Goal: Task Accomplishment & Management: Complete application form

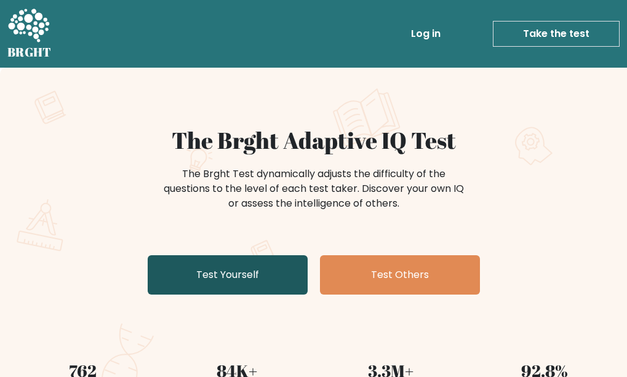
click at [225, 274] on link "Test Yourself" at bounding box center [228, 274] width 160 height 39
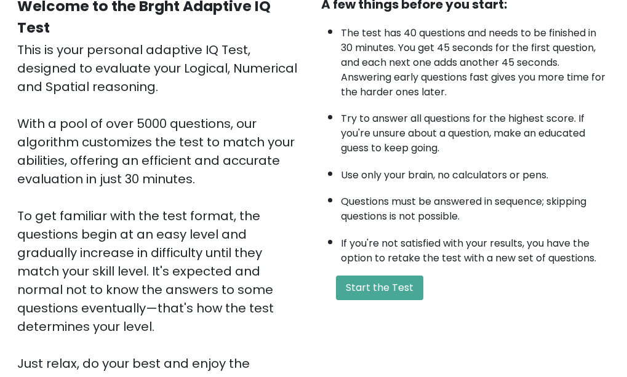
scroll to position [120, 0]
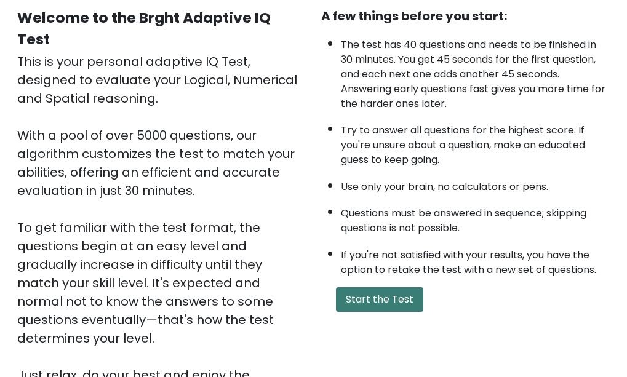
click at [396, 293] on button "Start the Test" at bounding box center [379, 299] width 87 height 25
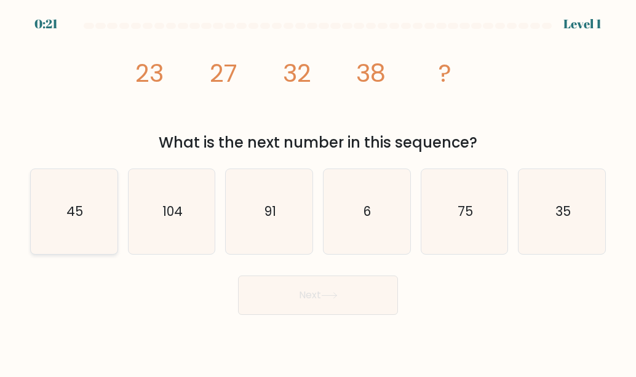
click at [100, 203] on icon "45" at bounding box center [73, 211] width 85 height 85
click at [318, 192] on input "a. 45" at bounding box center [318, 190] width 1 height 3
radio input "true"
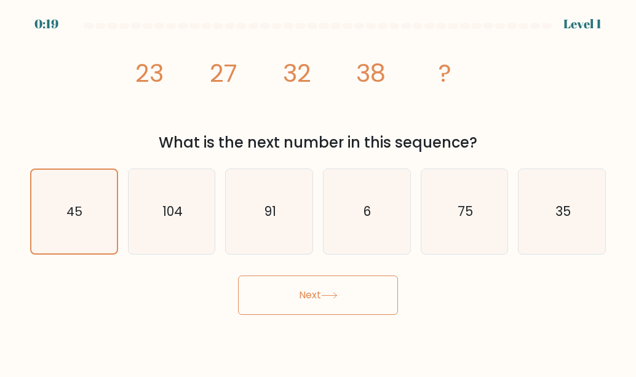
click at [309, 306] on button "Next" at bounding box center [318, 295] width 160 height 39
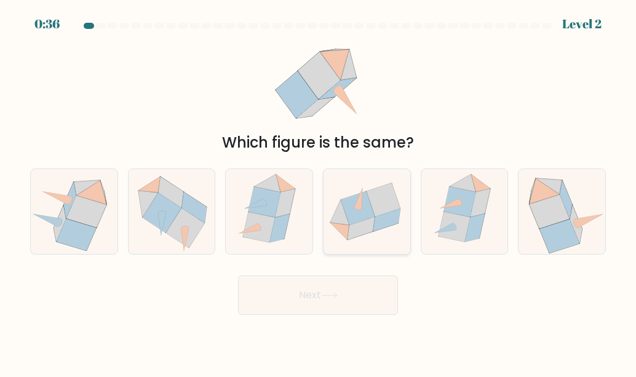
click at [360, 194] on icon at bounding box center [358, 199] width 8 height 22
click at [319, 192] on input "d." at bounding box center [318, 190] width 1 height 3
radio input "true"
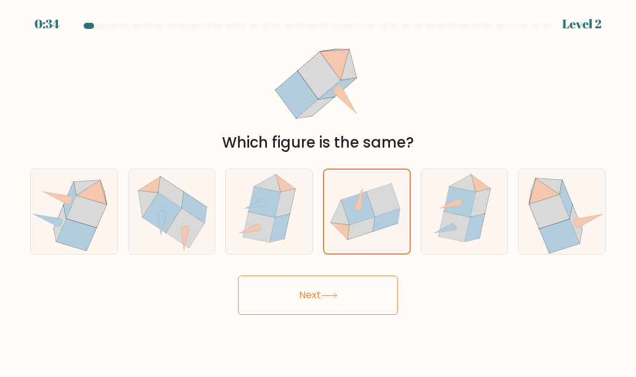
click at [361, 311] on button "Next" at bounding box center [318, 295] width 160 height 39
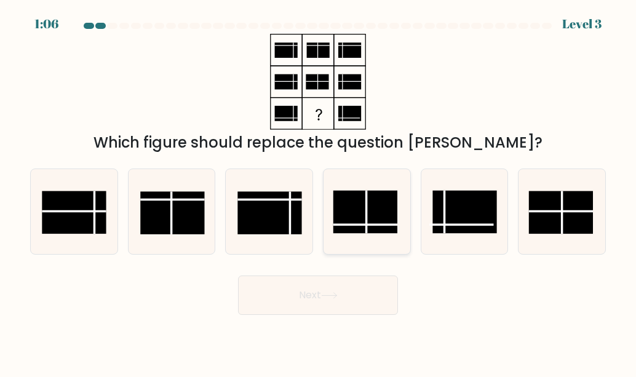
click at [372, 208] on rect at bounding box center [365, 212] width 64 height 42
click at [319, 192] on input "d." at bounding box center [318, 190] width 1 height 3
radio input "true"
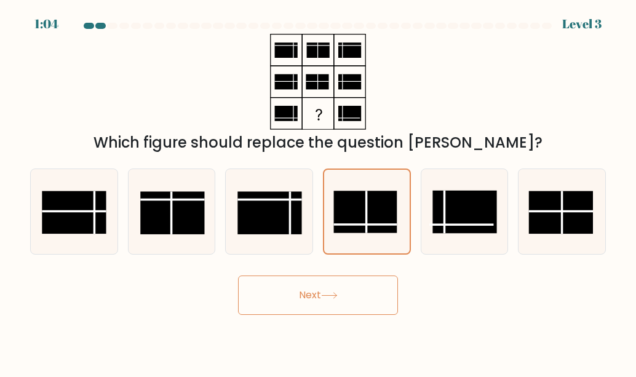
click at [373, 299] on button "Next" at bounding box center [318, 295] width 160 height 39
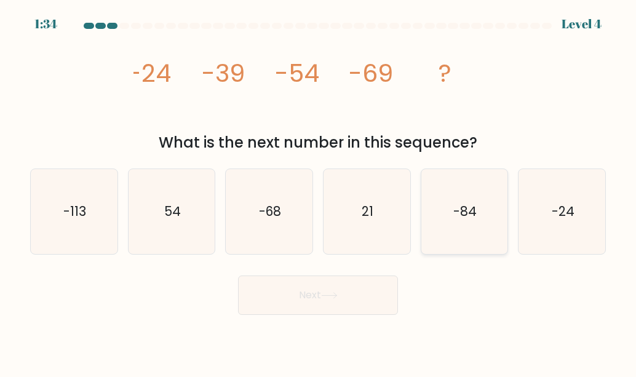
click at [463, 224] on icon "-84" at bounding box center [464, 211] width 85 height 85
click at [319, 192] on input "e. -84" at bounding box center [318, 190] width 1 height 3
radio input "true"
click at [367, 296] on button "Next" at bounding box center [318, 295] width 160 height 39
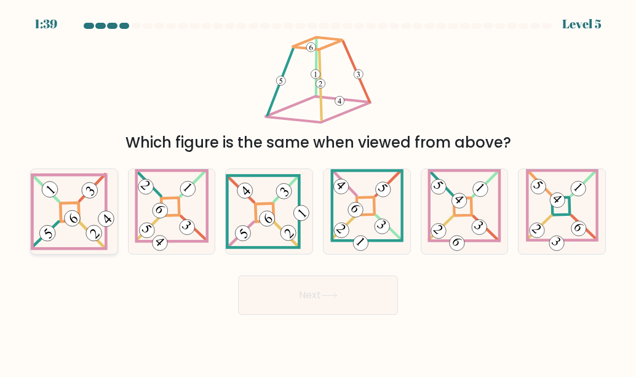
click at [86, 219] on icon at bounding box center [74, 211] width 87 height 77
click at [318, 192] on input "a." at bounding box center [318, 190] width 1 height 3
radio input "true"
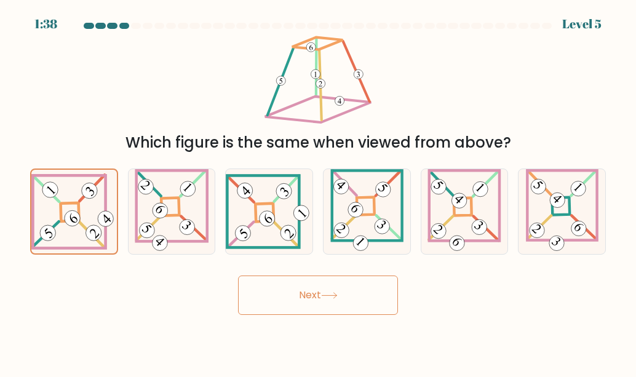
click at [291, 299] on button "Next" at bounding box center [318, 295] width 160 height 39
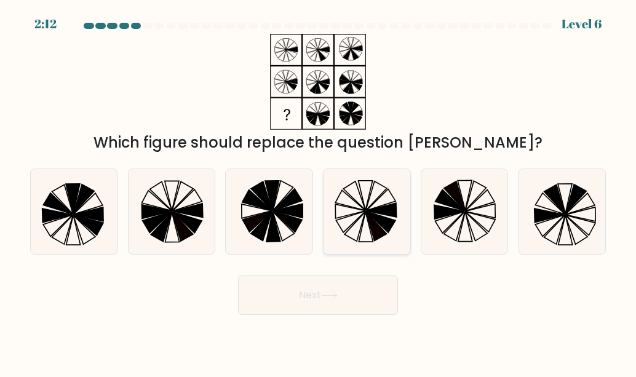
click at [380, 207] on icon at bounding box center [382, 200] width 30 height 22
click at [319, 192] on input "d." at bounding box center [318, 190] width 1 height 3
radio input "true"
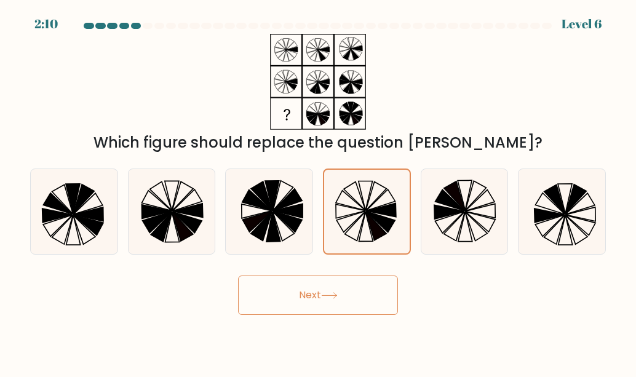
click at [353, 306] on button "Next" at bounding box center [318, 295] width 160 height 39
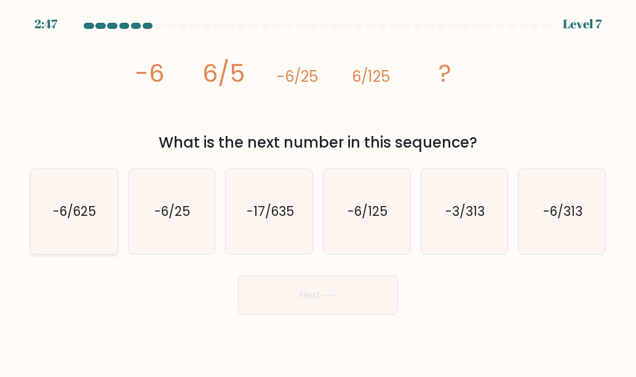
click at [89, 209] on text "-6/625" at bounding box center [75, 211] width 43 height 18
click at [318, 192] on input "a. -6/625" at bounding box center [318, 190] width 1 height 3
radio input "true"
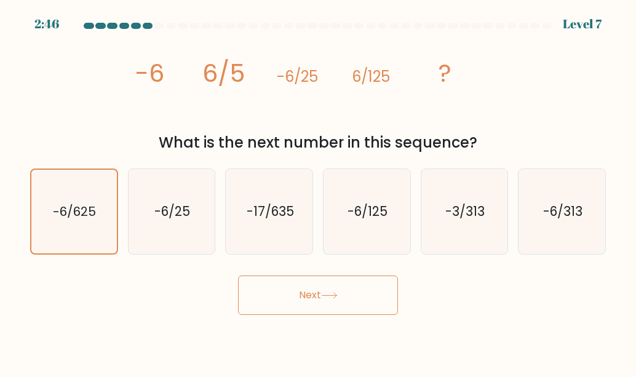
click at [284, 312] on button "Next" at bounding box center [318, 295] width 160 height 39
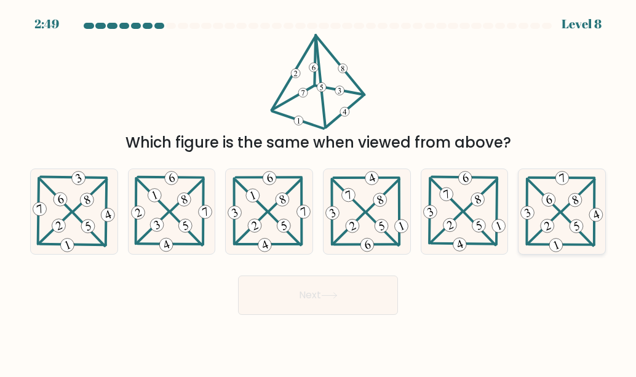
click at [544, 244] on 202 at bounding box center [561, 244] width 65 height 1
click at [319, 192] on input "f." at bounding box center [318, 190] width 1 height 3
radio input "true"
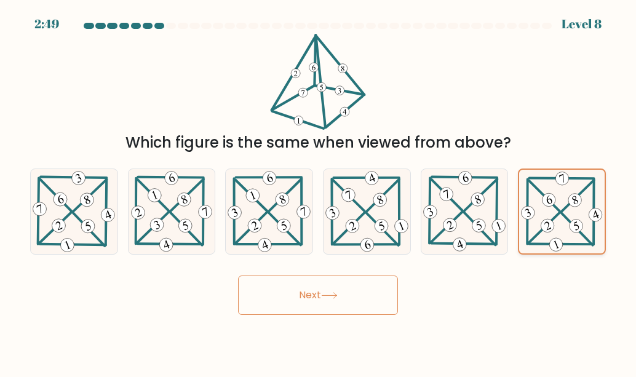
click at [544, 244] on 202 at bounding box center [562, 244] width 65 height 1
click at [319, 192] on input "f." at bounding box center [318, 190] width 1 height 3
click at [336, 294] on icon at bounding box center [329, 295] width 17 height 7
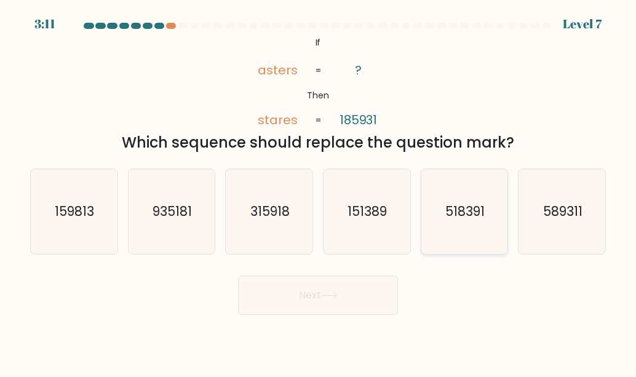
click at [463, 228] on icon "518391" at bounding box center [464, 211] width 85 height 85
click at [319, 192] on input "e. 518391" at bounding box center [318, 190] width 1 height 3
radio input "true"
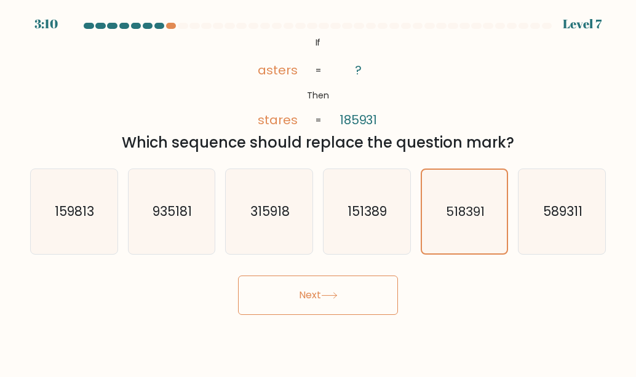
click at [372, 299] on button "Next" at bounding box center [318, 295] width 160 height 39
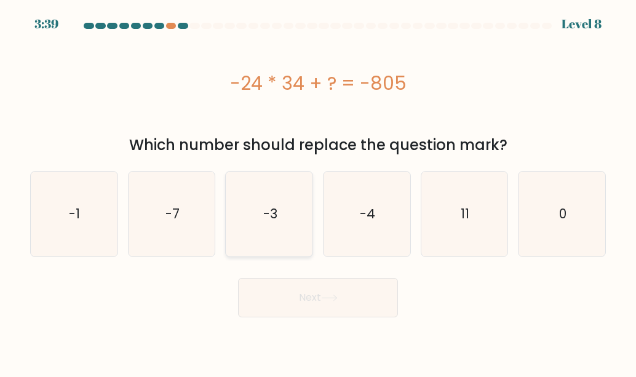
click at [279, 223] on icon "-3" at bounding box center [269, 214] width 85 height 85
click at [318, 192] on input "c. -3" at bounding box center [318, 190] width 1 height 3
radio input "true"
click at [333, 309] on button "Next" at bounding box center [318, 297] width 160 height 39
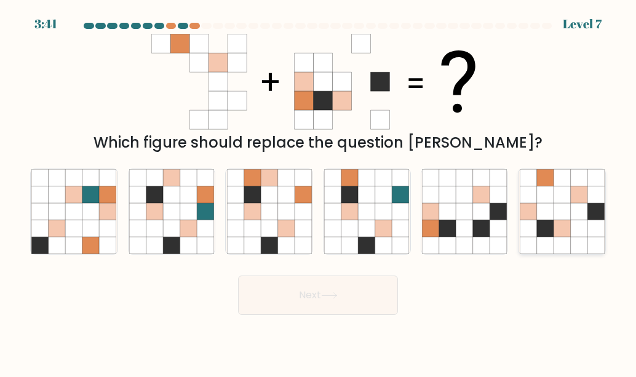
click at [567, 206] on icon at bounding box center [562, 211] width 17 height 17
click at [319, 192] on input "f." at bounding box center [318, 190] width 1 height 3
radio input "true"
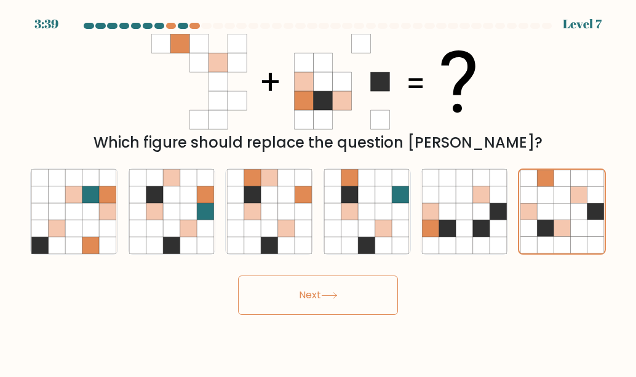
click at [357, 295] on button "Next" at bounding box center [318, 295] width 160 height 39
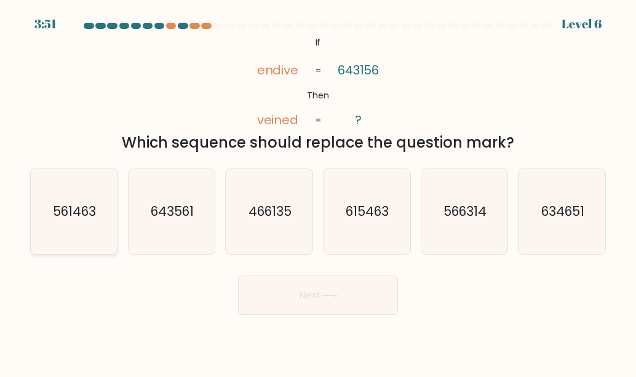
click at [31, 199] on icon "561463" at bounding box center [73, 211] width 85 height 85
click at [318, 192] on input "a. 561463" at bounding box center [318, 190] width 1 height 3
radio input "true"
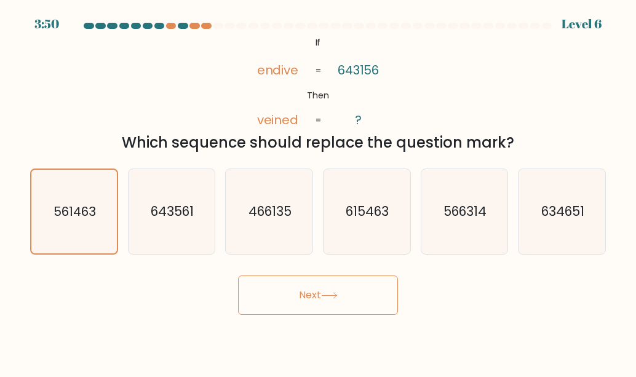
click at [334, 290] on button "Next" at bounding box center [318, 295] width 160 height 39
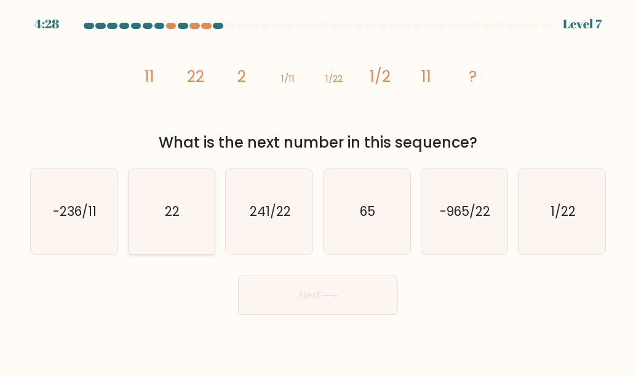
click at [197, 232] on icon "22" at bounding box center [171, 211] width 85 height 85
click at [318, 192] on input "b. 22" at bounding box center [318, 190] width 1 height 3
radio input "true"
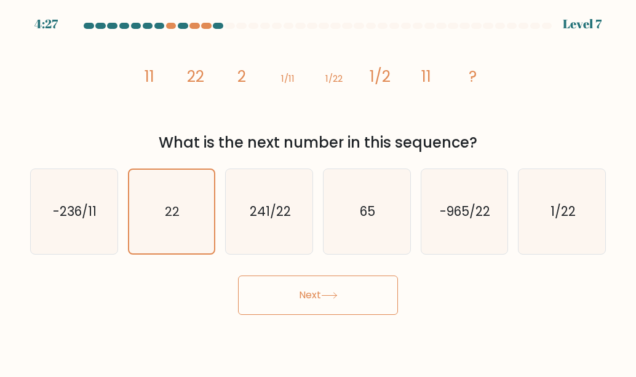
click at [278, 289] on button "Next" at bounding box center [318, 295] width 160 height 39
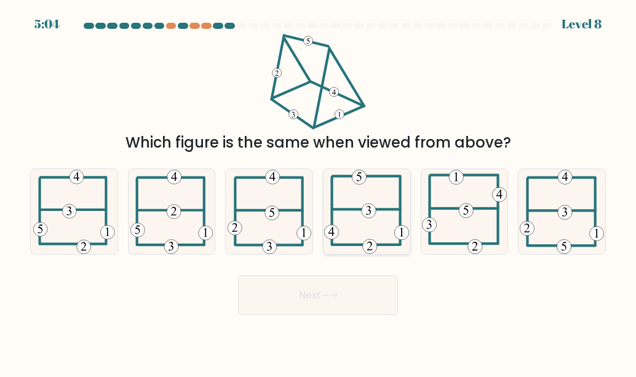
click at [359, 228] on icon at bounding box center [366, 211] width 85 height 85
click at [319, 192] on input "d." at bounding box center [318, 190] width 1 height 3
radio input "true"
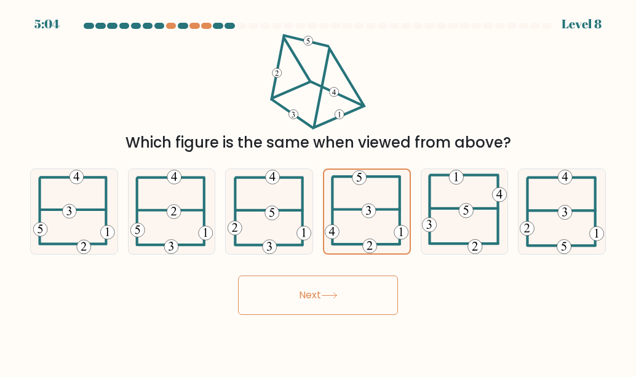
drag, startPoint x: 359, startPoint y: 228, endPoint x: 316, endPoint y: 300, distance: 84.7
click at [316, 300] on form at bounding box center [318, 169] width 636 height 292
click at [316, 300] on button "Next" at bounding box center [318, 295] width 160 height 39
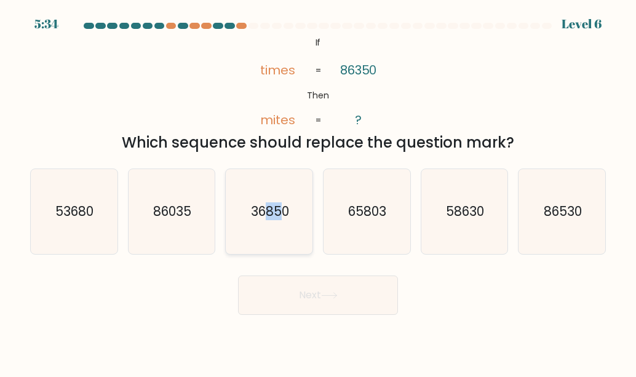
drag, startPoint x: 285, startPoint y: 225, endPoint x: 266, endPoint y: 233, distance: 20.7
click at [266, 233] on icon "36850" at bounding box center [269, 211] width 85 height 85
click at [318, 192] on input "c. 36850" at bounding box center [318, 190] width 1 height 3
radio input "true"
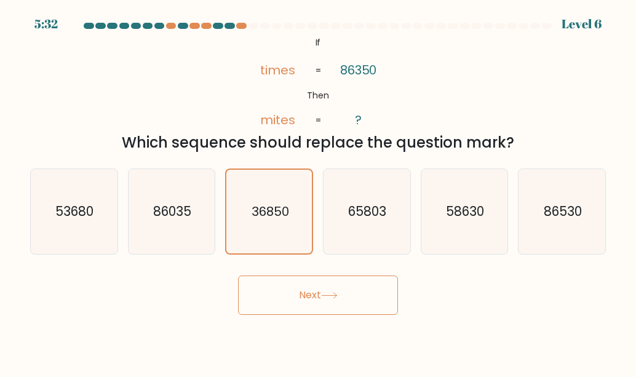
click at [279, 287] on button "Next" at bounding box center [318, 295] width 160 height 39
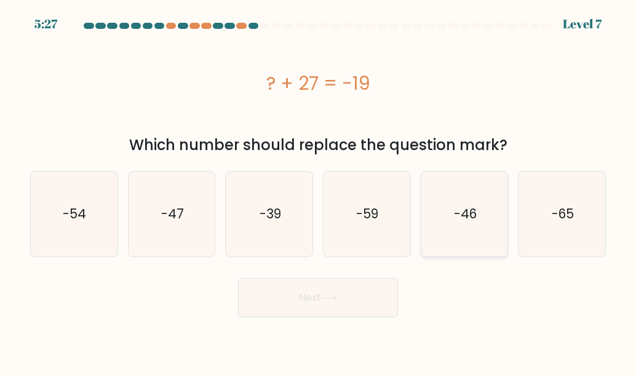
drag, startPoint x: 485, startPoint y: 214, endPoint x: 500, endPoint y: 192, distance: 27.0
click at [500, 192] on icon "-46" at bounding box center [464, 214] width 85 height 85
click at [319, 192] on input "e. -46" at bounding box center [318, 190] width 1 height 3
radio input "true"
click at [500, 192] on icon "-46" at bounding box center [465, 214] width 84 height 84
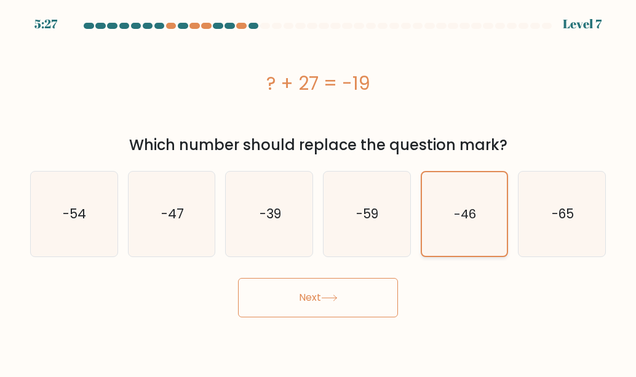
click at [319, 192] on input "e. -46" at bounding box center [318, 190] width 1 height 3
click at [365, 289] on button "Next" at bounding box center [318, 297] width 160 height 39
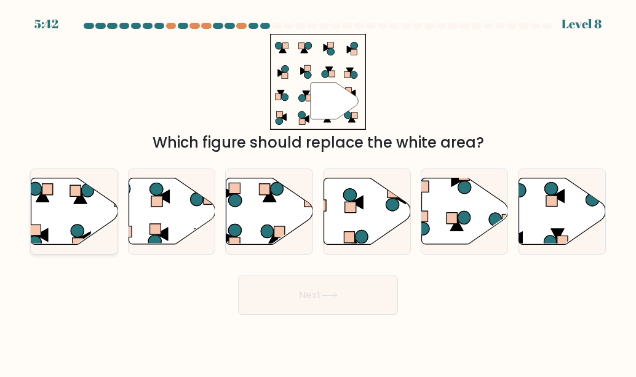
click at [46, 211] on icon at bounding box center [74, 211] width 87 height 66
click at [318, 192] on input "a." at bounding box center [318, 190] width 1 height 3
radio input "true"
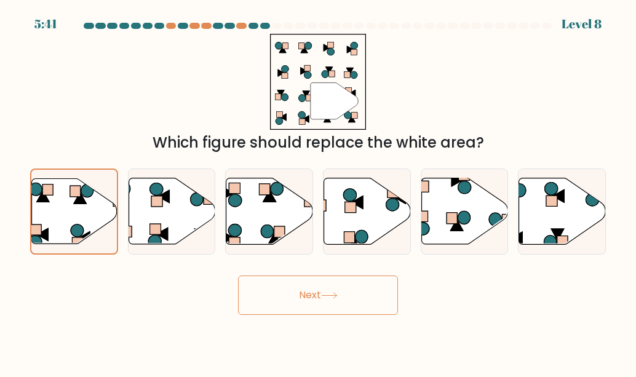
click at [291, 304] on button "Next" at bounding box center [318, 295] width 160 height 39
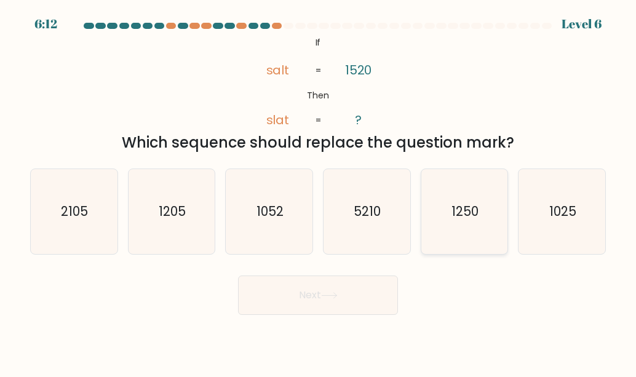
click at [469, 189] on icon "1250" at bounding box center [464, 211] width 85 height 85
click at [319, 189] on input "e. 1250" at bounding box center [318, 190] width 1 height 3
radio input "true"
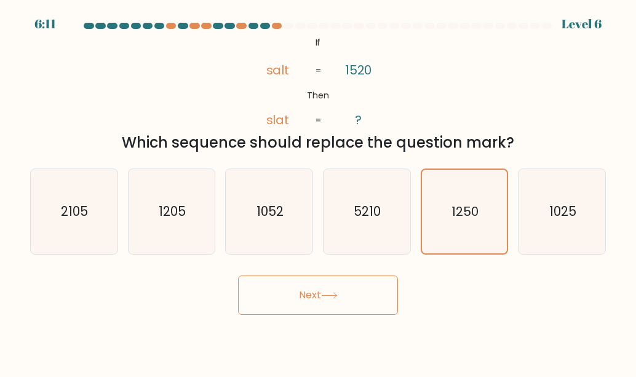
click at [376, 290] on button "Next" at bounding box center [318, 295] width 160 height 39
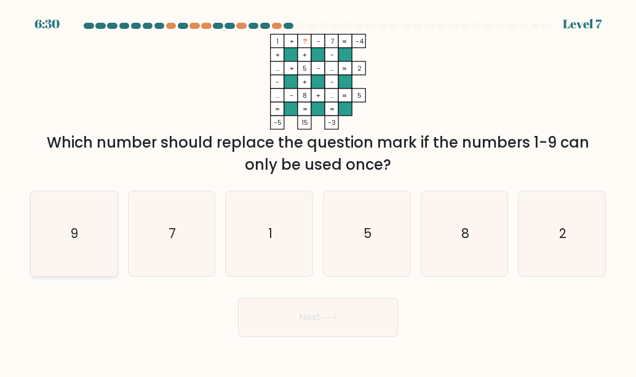
click at [65, 242] on icon "9" at bounding box center [73, 233] width 85 height 85
click at [318, 192] on input "a. 9" at bounding box center [318, 190] width 1 height 3
radio input "true"
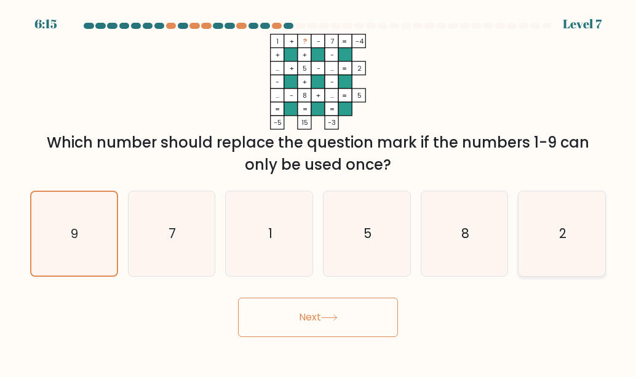
click at [562, 251] on icon "2" at bounding box center [562, 233] width 85 height 85
click at [319, 192] on input "f. 2" at bounding box center [318, 190] width 1 height 3
radio input "true"
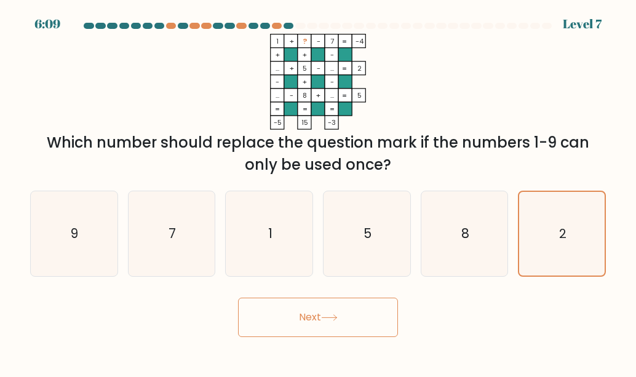
click at [346, 330] on button "Next" at bounding box center [318, 317] width 160 height 39
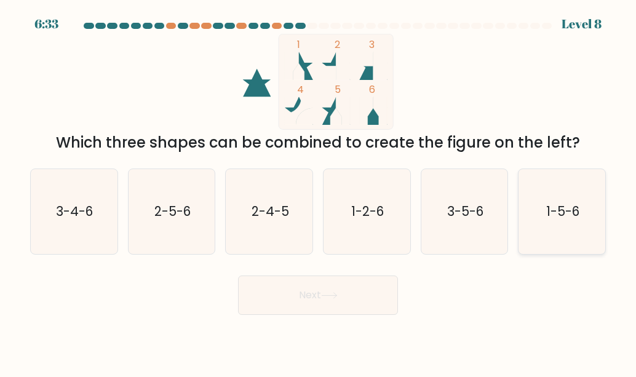
click at [576, 223] on icon "1-5-6" at bounding box center [562, 211] width 85 height 85
click at [319, 192] on input "f. 1-5-6" at bounding box center [318, 190] width 1 height 3
radio input "true"
click at [380, 301] on button "Next" at bounding box center [318, 295] width 160 height 39
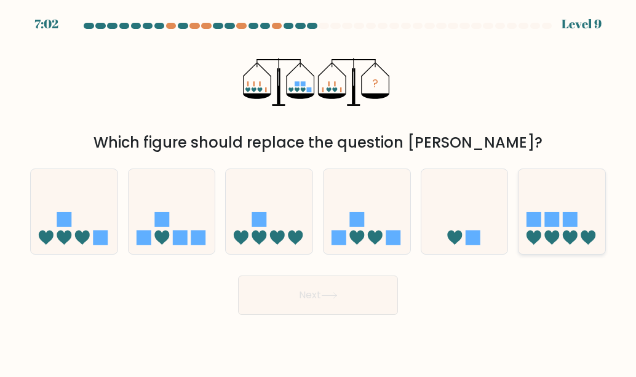
click at [567, 251] on div at bounding box center [562, 212] width 88 height 86
click at [319, 192] on input "f." at bounding box center [318, 190] width 1 height 3
radio input "true"
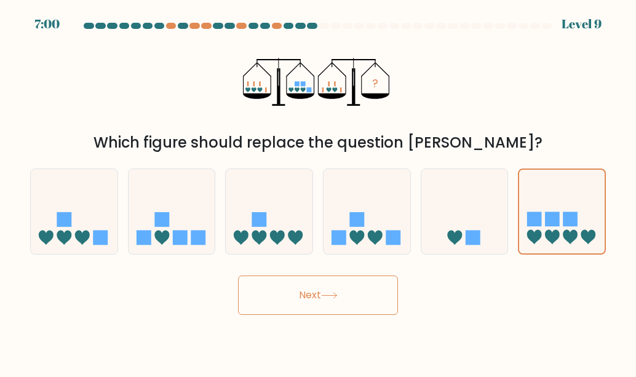
click at [246, 282] on button "Next" at bounding box center [318, 295] width 160 height 39
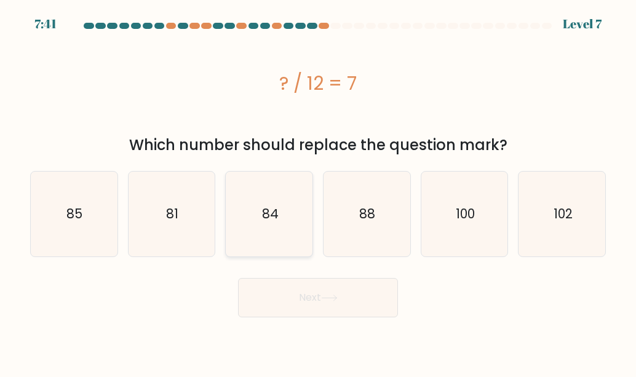
click at [271, 229] on icon "84" at bounding box center [269, 214] width 85 height 85
click at [318, 192] on input "c. 84" at bounding box center [318, 190] width 1 height 3
radio input "true"
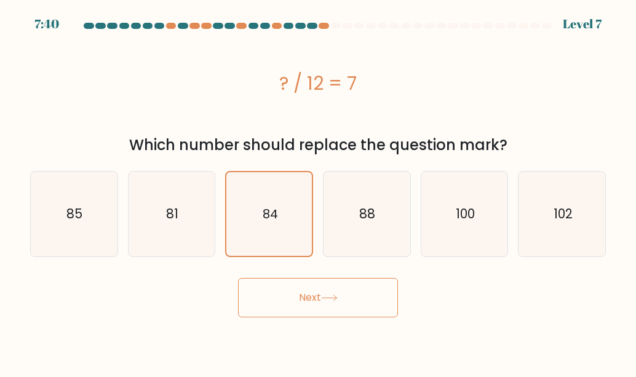
click at [305, 285] on button "Next" at bounding box center [318, 297] width 160 height 39
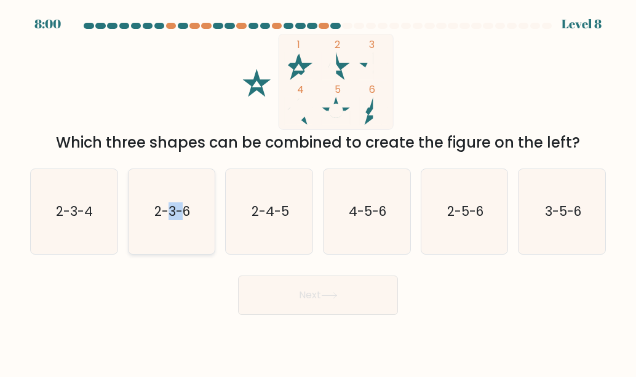
drag, startPoint x: 185, startPoint y: 208, endPoint x: 168, endPoint y: 222, distance: 22.3
click at [168, 222] on icon "2-3-6" at bounding box center [171, 211] width 85 height 85
click at [318, 192] on input "b. 2-3-6" at bounding box center [318, 190] width 1 height 3
radio input "true"
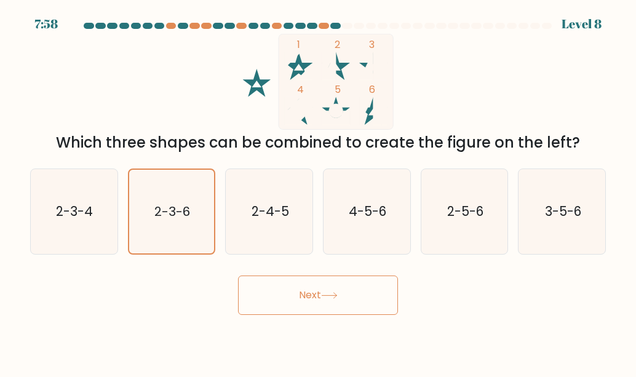
click at [271, 289] on button "Next" at bounding box center [318, 295] width 160 height 39
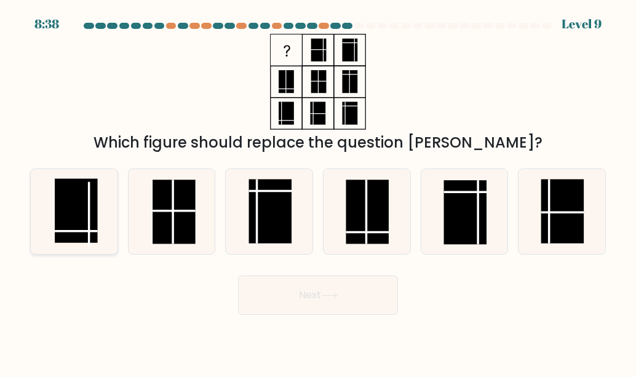
click at [94, 217] on rect at bounding box center [76, 210] width 42 height 64
click at [318, 192] on input "a." at bounding box center [318, 190] width 1 height 3
radio input "true"
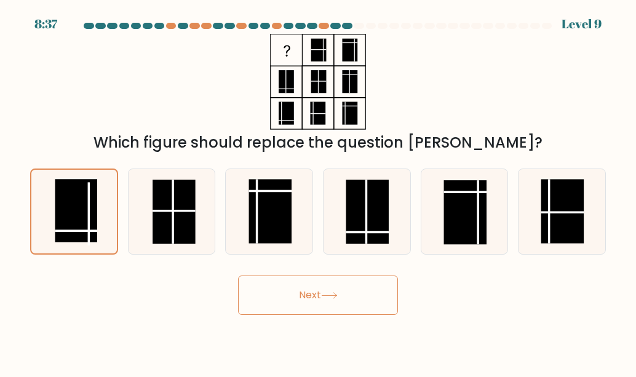
click at [271, 315] on body "8:37 Level 9" at bounding box center [318, 188] width 636 height 377
click at [276, 310] on button "Next" at bounding box center [318, 295] width 160 height 39
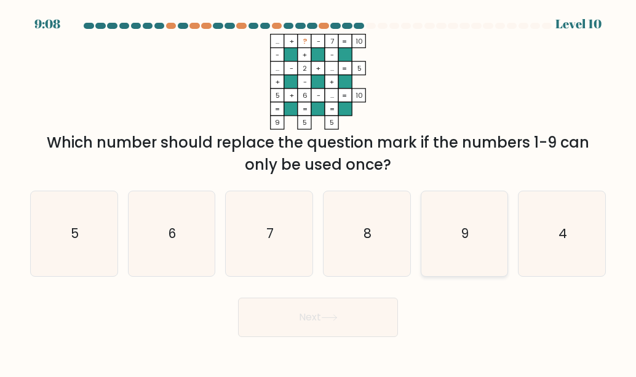
click at [457, 236] on icon "9" at bounding box center [464, 233] width 85 height 85
click at [319, 192] on input "e. 9" at bounding box center [318, 190] width 1 height 3
radio input "true"
click at [378, 228] on icon "8" at bounding box center [366, 233] width 85 height 85
click at [319, 192] on input "d. 8" at bounding box center [318, 190] width 1 height 3
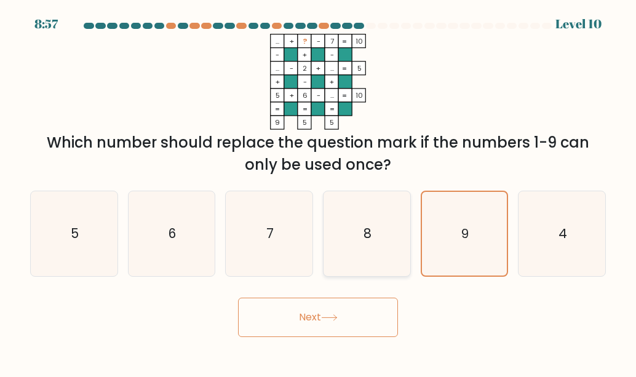
radio input "true"
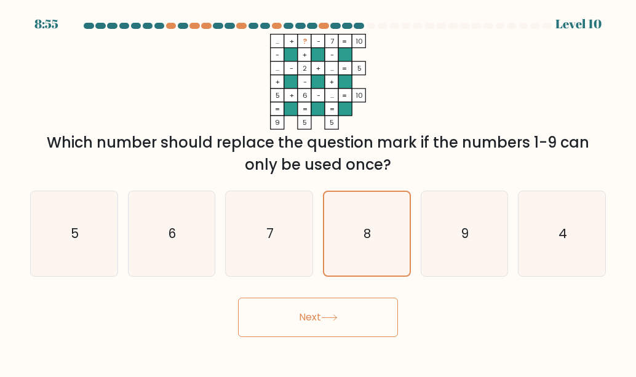
click at [324, 300] on button "Next" at bounding box center [318, 317] width 160 height 39
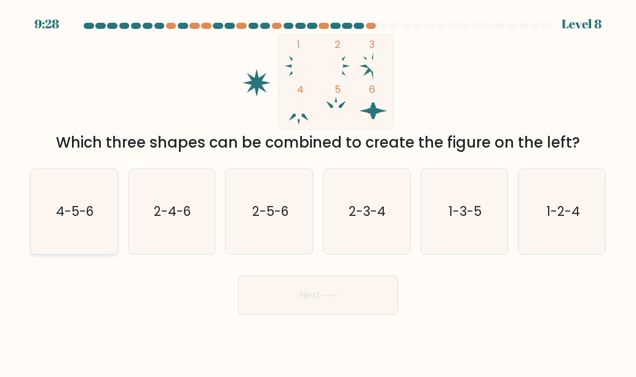
click at [63, 220] on icon "4-5-6" at bounding box center [73, 211] width 85 height 85
click at [318, 192] on input "a. 4-5-6" at bounding box center [318, 190] width 1 height 3
radio input "true"
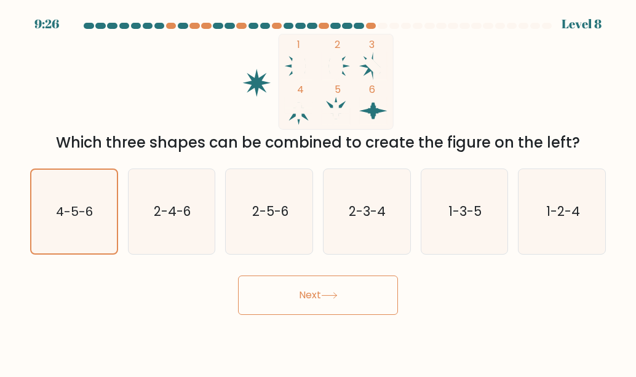
click at [343, 297] on button "Next" at bounding box center [318, 295] width 160 height 39
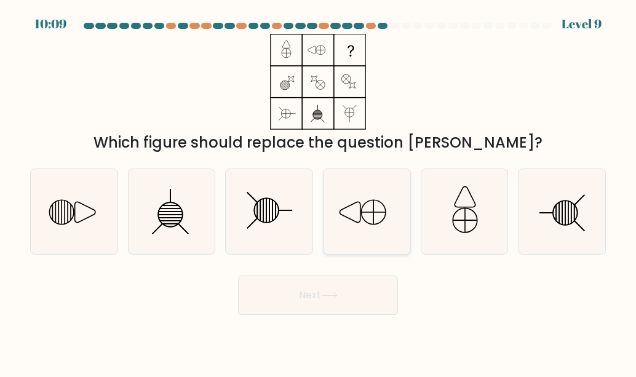
click at [356, 197] on icon at bounding box center [366, 211] width 85 height 85
click at [319, 192] on input "d." at bounding box center [318, 190] width 1 height 3
radio input "true"
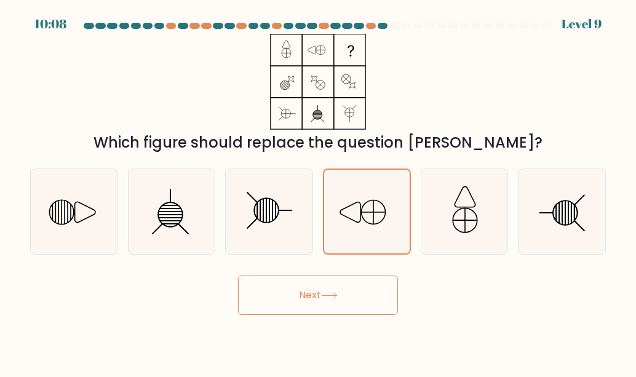
click at [361, 282] on button "Next" at bounding box center [318, 295] width 160 height 39
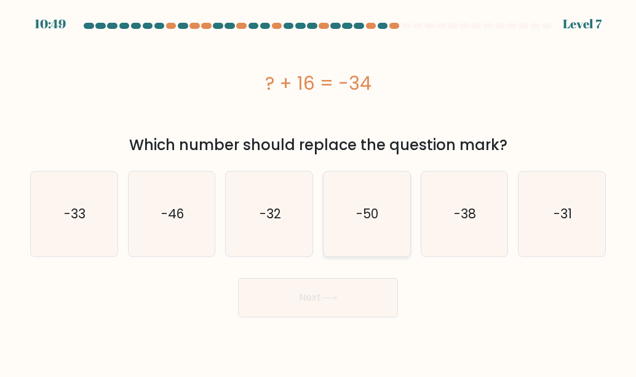
click at [371, 208] on text "-50" at bounding box center [368, 214] width 22 height 18
click at [319, 192] on input "d. -50" at bounding box center [318, 190] width 1 height 3
radio input "true"
click at [341, 302] on button "Next" at bounding box center [318, 297] width 160 height 39
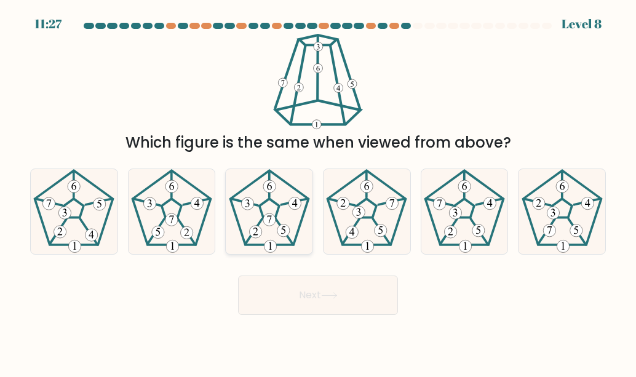
click at [265, 242] on icon at bounding box center [269, 211] width 85 height 85
click at [318, 192] on input "c." at bounding box center [318, 190] width 1 height 3
radio input "true"
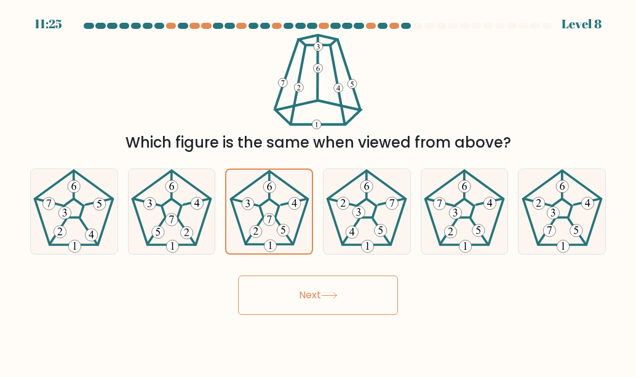
click at [277, 298] on button "Next" at bounding box center [318, 295] width 160 height 39
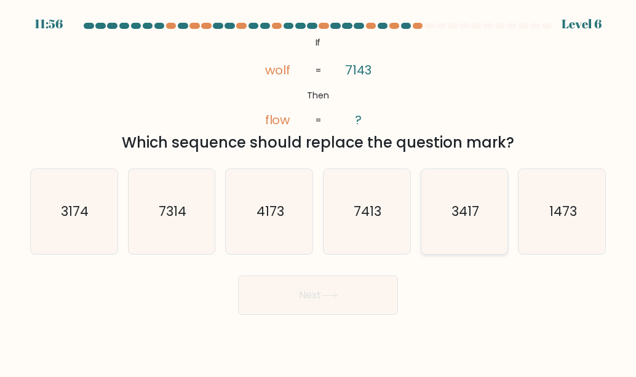
click at [490, 186] on icon "3417" at bounding box center [464, 211] width 85 height 85
click at [319, 189] on input "e. 3417" at bounding box center [318, 190] width 1 height 3
radio input "true"
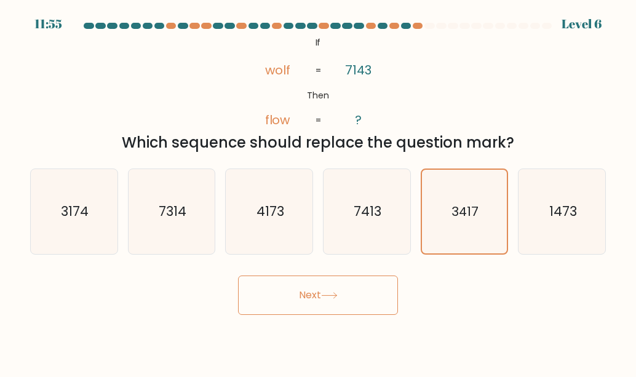
click at [368, 306] on button "Next" at bounding box center [318, 295] width 160 height 39
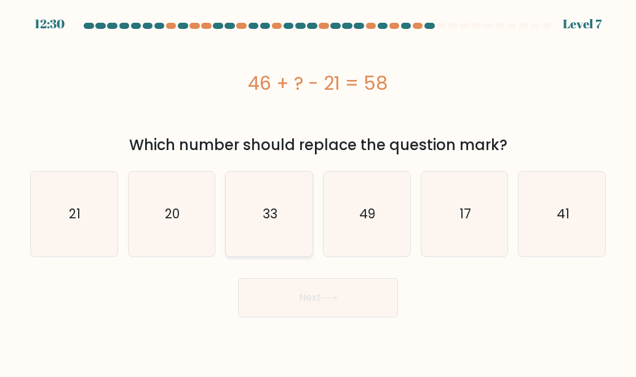
click at [295, 209] on icon "33" at bounding box center [269, 214] width 85 height 85
click at [318, 192] on input "c. 33" at bounding box center [318, 190] width 1 height 3
radio input "true"
click at [313, 282] on button "Next" at bounding box center [318, 297] width 160 height 39
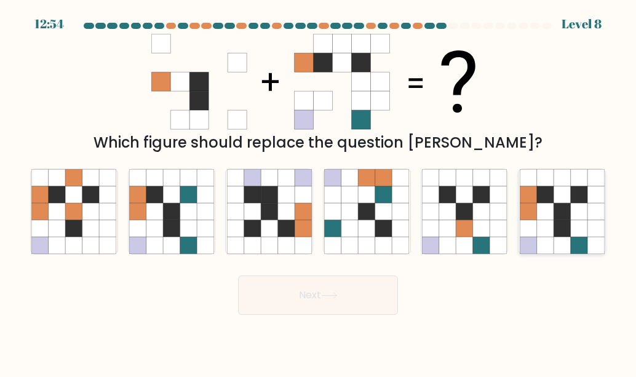
click at [537, 211] on icon at bounding box center [544, 211] width 17 height 17
click at [319, 192] on input "f." at bounding box center [318, 190] width 1 height 3
radio input "true"
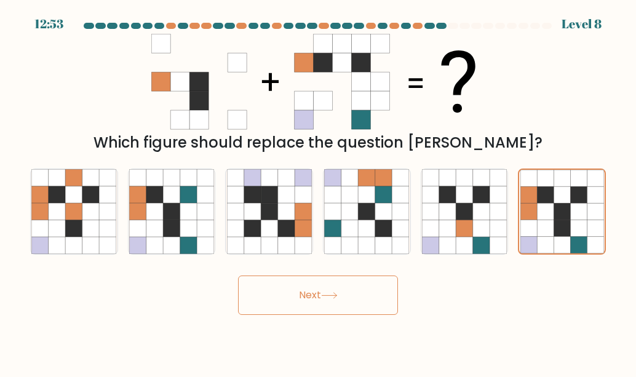
click at [338, 317] on body "12:53 Level 8" at bounding box center [318, 188] width 636 height 377
click at [351, 295] on button "Next" at bounding box center [318, 295] width 160 height 39
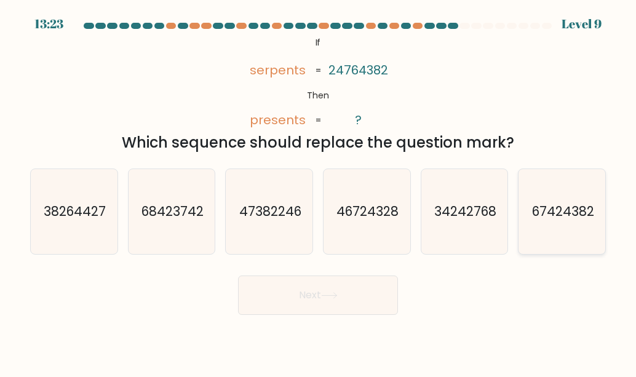
drag, startPoint x: 614, startPoint y: 207, endPoint x: 592, endPoint y: 209, distance: 22.2
click at [592, 209] on form "If ?" at bounding box center [318, 169] width 636 height 292
click at [592, 209] on text "67424382" at bounding box center [563, 211] width 62 height 18
click at [319, 192] on input "f. 67424382" at bounding box center [318, 190] width 1 height 3
radio input "true"
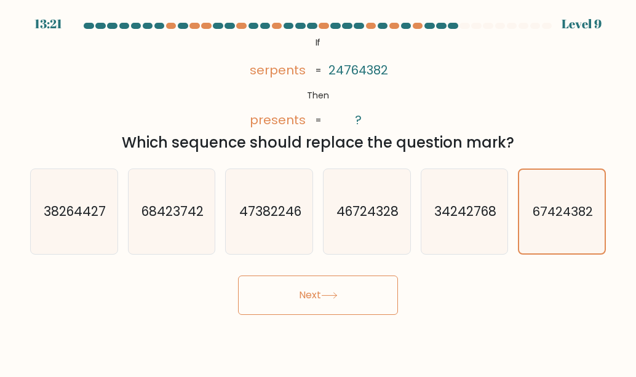
click at [348, 285] on button "Next" at bounding box center [318, 295] width 160 height 39
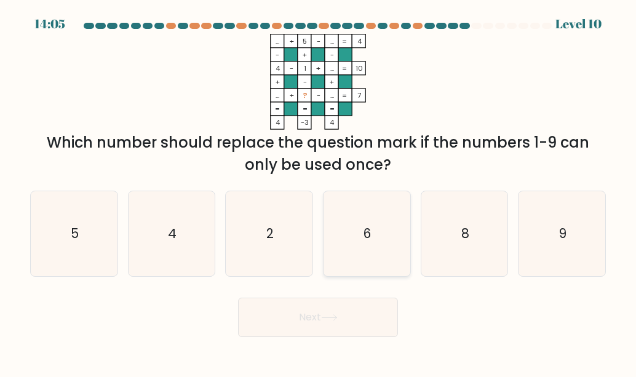
click at [341, 228] on icon "6" at bounding box center [366, 233] width 85 height 85
click at [319, 192] on input "d. 6" at bounding box center [318, 190] width 1 height 3
radio input "true"
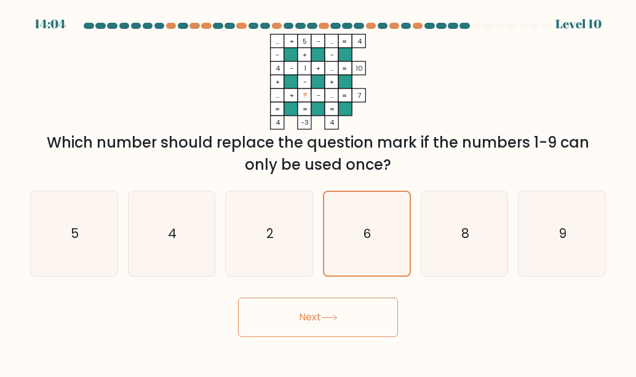
click at [318, 315] on button "Next" at bounding box center [318, 317] width 160 height 39
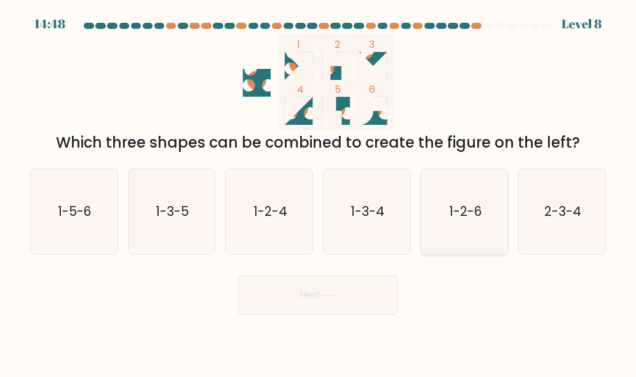
click at [482, 213] on text "1-2-6" at bounding box center [465, 211] width 33 height 18
click at [319, 192] on input "e. 1-2-6" at bounding box center [318, 190] width 1 height 3
radio input "true"
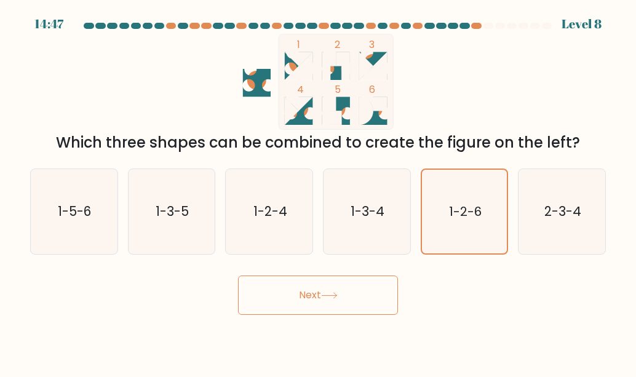
click at [375, 298] on button "Next" at bounding box center [318, 295] width 160 height 39
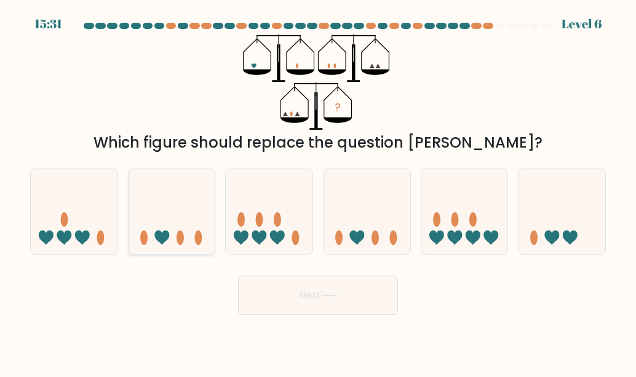
click at [181, 248] on div at bounding box center [172, 212] width 88 height 86
click at [318, 192] on input "b." at bounding box center [318, 190] width 1 height 3
radio input "true"
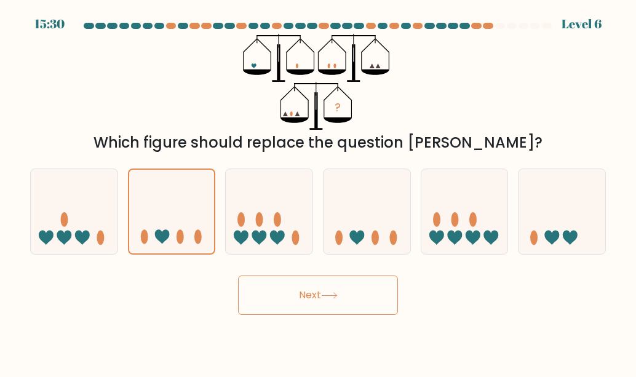
click at [289, 291] on button "Next" at bounding box center [318, 295] width 160 height 39
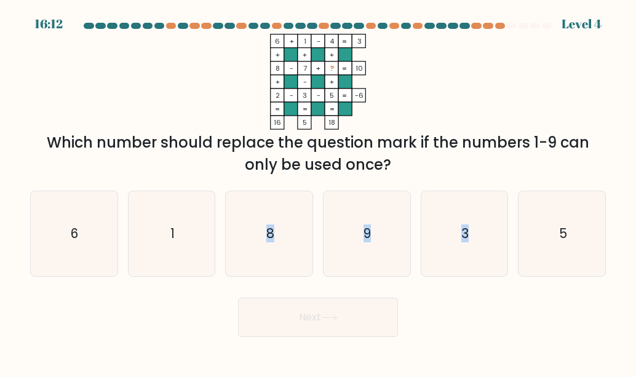
drag, startPoint x: 311, startPoint y: 243, endPoint x: 313, endPoint y: 287, distance: 43.7
click at [313, 287] on form at bounding box center [318, 180] width 636 height 314
click at [283, 257] on icon "8" at bounding box center [269, 233] width 85 height 85
click at [318, 192] on input "c. 8" at bounding box center [318, 190] width 1 height 3
radio input "true"
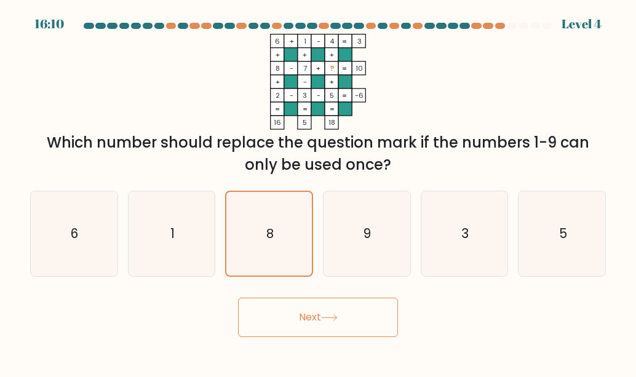
click at [307, 319] on button "Next" at bounding box center [318, 317] width 160 height 39
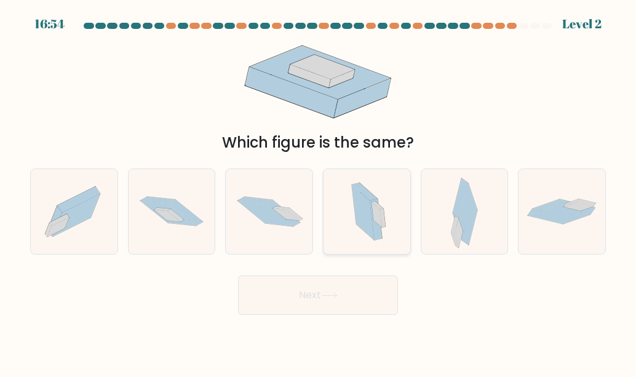
click at [357, 210] on icon at bounding box center [363, 212] width 22 height 55
click at [319, 192] on input "d." at bounding box center [318, 190] width 1 height 3
radio input "true"
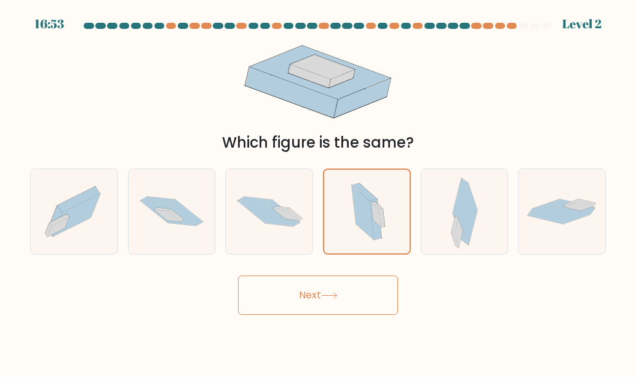
click at [346, 285] on button "Next" at bounding box center [318, 295] width 160 height 39
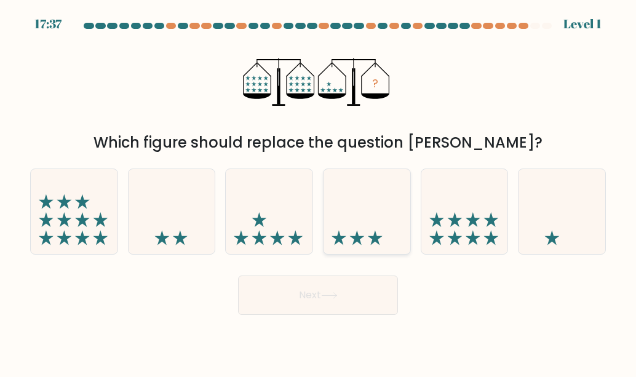
click at [408, 215] on icon at bounding box center [367, 212] width 87 height 72
click at [319, 192] on input "d." at bounding box center [318, 190] width 1 height 3
radio input "true"
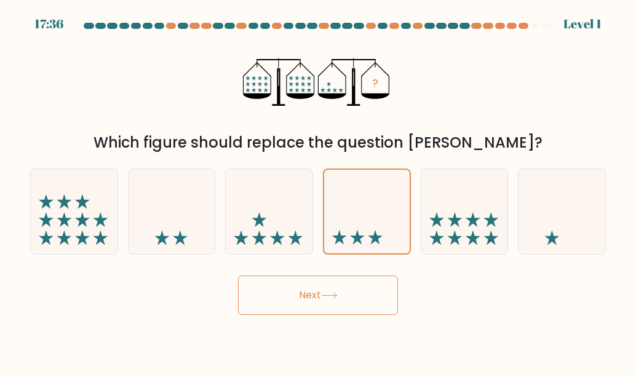
click at [378, 286] on button "Next" at bounding box center [318, 295] width 160 height 39
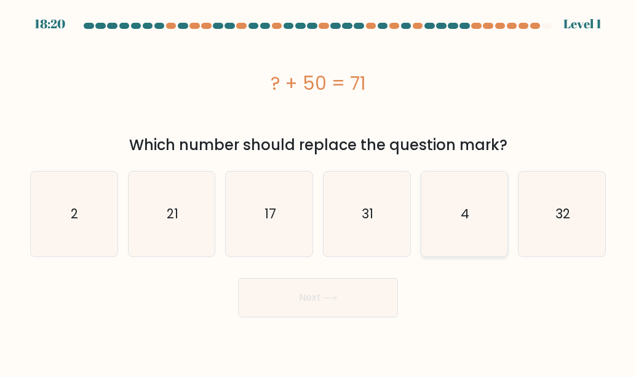
click at [478, 191] on icon "4" at bounding box center [464, 214] width 85 height 85
click at [319, 191] on input "e. 4" at bounding box center [318, 190] width 1 height 3
radio input "true"
click at [188, 215] on icon "21" at bounding box center [171, 214] width 85 height 85
click at [318, 192] on input "b. 21" at bounding box center [318, 190] width 1 height 3
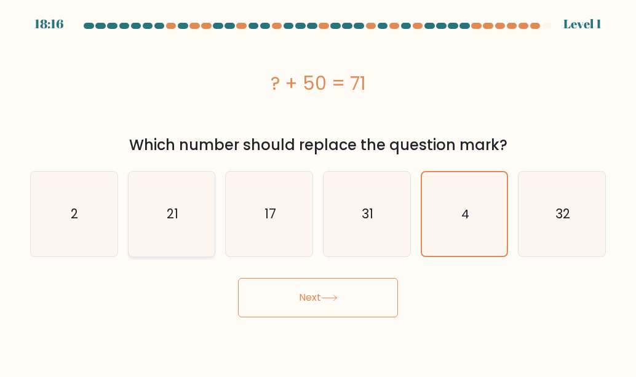
radio input "true"
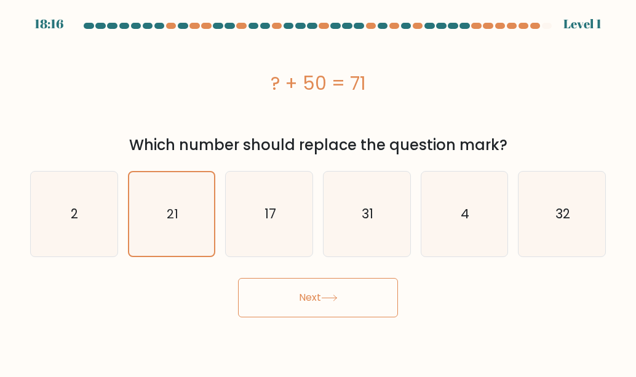
click at [274, 277] on div "Next" at bounding box center [318, 295] width 591 height 46
click at [283, 293] on button "Next" at bounding box center [318, 297] width 160 height 39
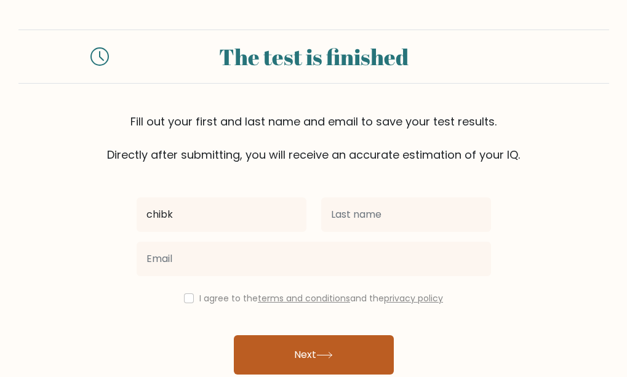
type input "chibk"
click at [287, 348] on button "Next" at bounding box center [314, 354] width 160 height 39
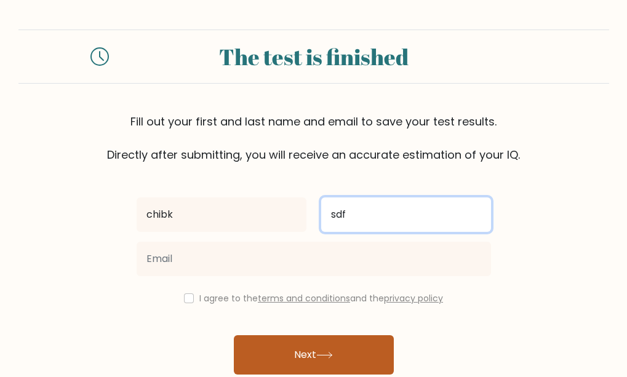
type input "sdf"
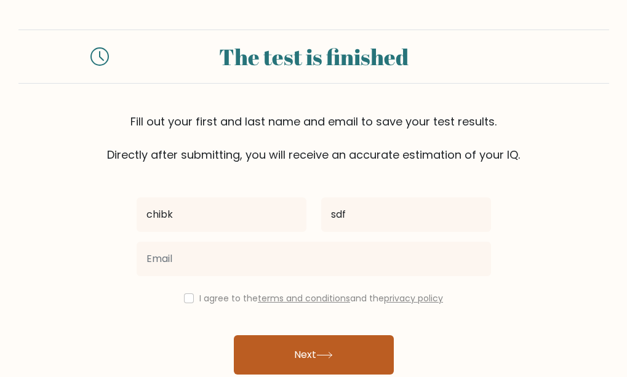
click at [287, 348] on button "Next" at bounding box center [314, 354] width 160 height 39
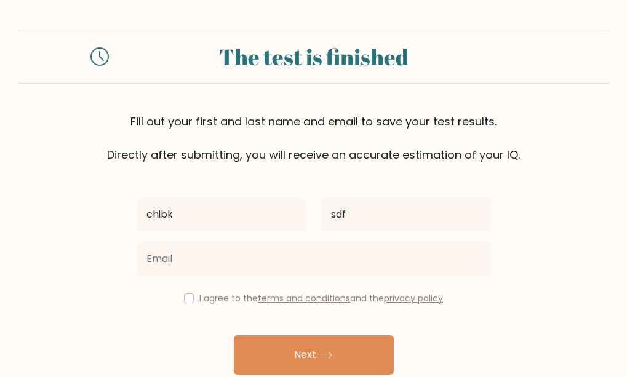
drag, startPoint x: 287, startPoint y: 348, endPoint x: 312, endPoint y: 276, distance: 75.5
click at [312, 276] on div "chibk sdf I agree to the terms and conditions and the privacy policy Next Alrea…" at bounding box center [313, 282] width 369 height 239
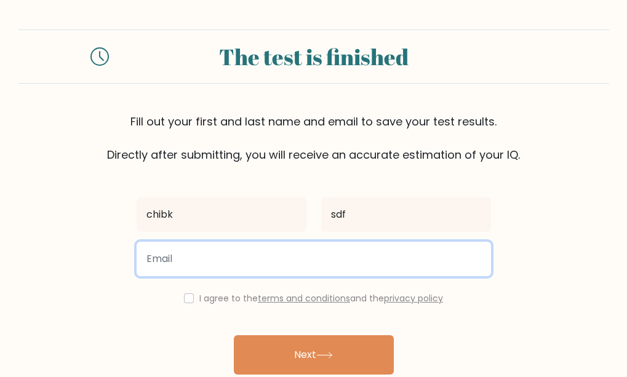
click at [313, 265] on input "email" at bounding box center [314, 259] width 354 height 34
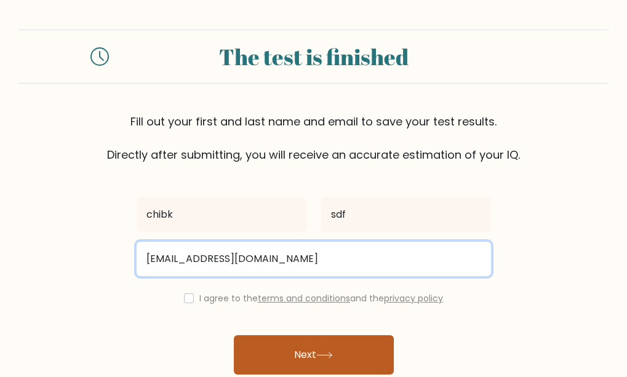
type input "xmscsc@gmail.com"
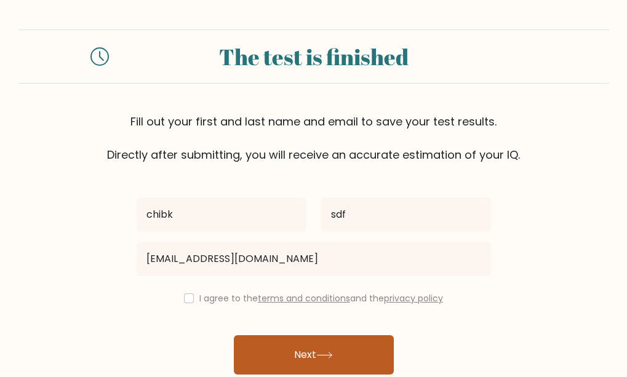
click at [301, 354] on button "Next" at bounding box center [314, 354] width 160 height 39
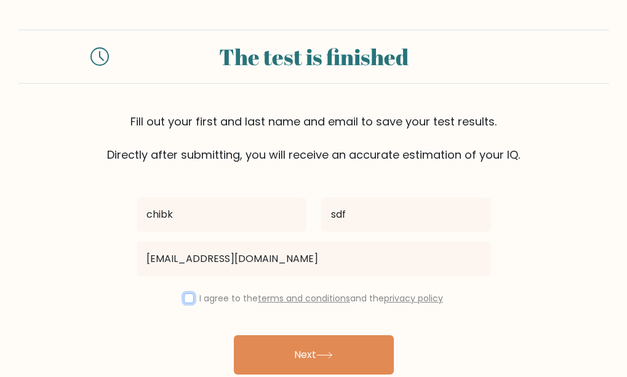
click at [184, 300] on input "checkbox" at bounding box center [189, 298] width 10 height 10
checkbox input "true"
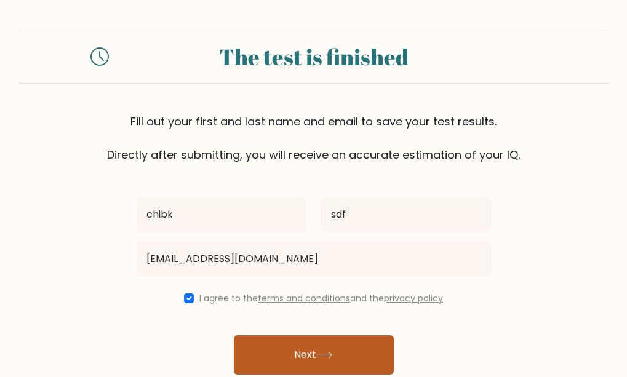
click at [277, 344] on button "Next" at bounding box center [314, 354] width 160 height 39
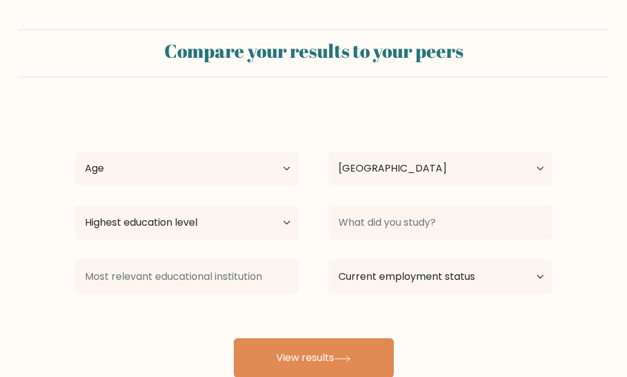
select select "GB"
click at [277, 344] on button "View results" at bounding box center [314, 357] width 160 height 39
drag, startPoint x: 221, startPoint y: 143, endPoint x: 223, endPoint y: 153, distance: 10.6
click at [223, 153] on div "chibk sdf Age Under [DEMOGRAPHIC_DATA] [DEMOGRAPHIC_DATA] [DEMOGRAPHIC_DATA] [D…" at bounding box center [314, 242] width 492 height 271
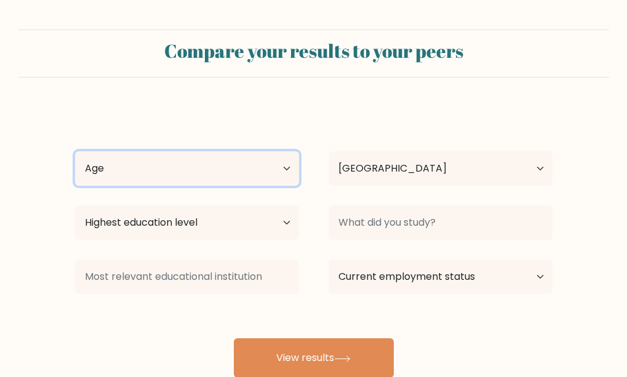
click at [223, 153] on select "Age Under [DEMOGRAPHIC_DATA] [DEMOGRAPHIC_DATA] [DEMOGRAPHIC_DATA] [DEMOGRAPHIC…" at bounding box center [187, 168] width 224 height 34
select select "18_24"
click at [75, 151] on select "Age Under [DEMOGRAPHIC_DATA] [DEMOGRAPHIC_DATA] [DEMOGRAPHIC_DATA] [DEMOGRAPHIC…" at bounding box center [187, 168] width 224 height 34
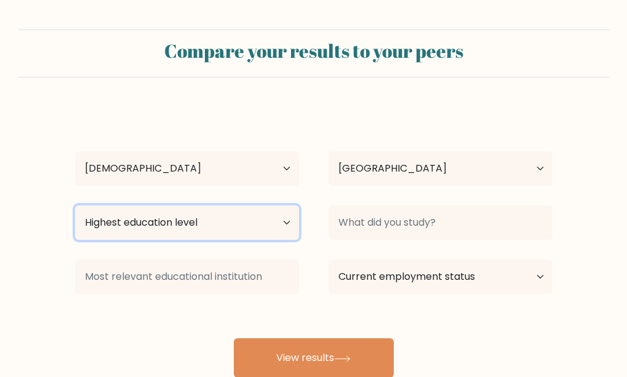
click at [210, 233] on select "Highest education level No schooling Primary Lower Secondary Upper Secondary Oc…" at bounding box center [187, 222] width 224 height 34
select select "bachelors_degree"
click at [75, 205] on select "Highest education level No schooling Primary Lower Secondary Upper Secondary Oc…" at bounding box center [187, 222] width 224 height 34
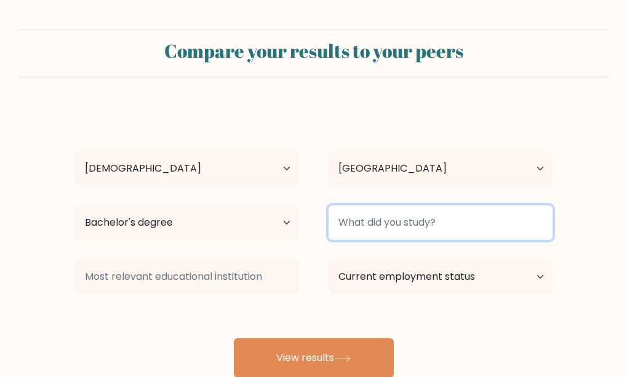
click at [396, 236] on input at bounding box center [441, 222] width 224 height 34
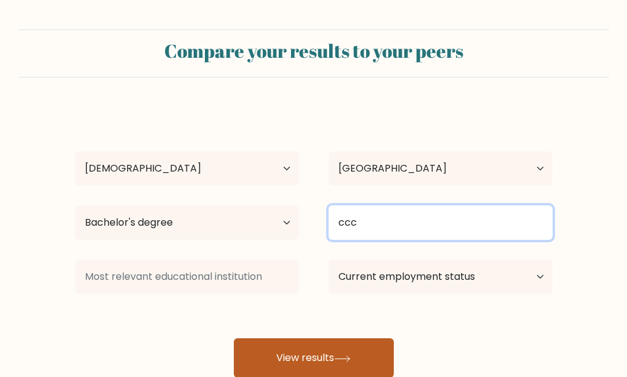
type input "ccc"
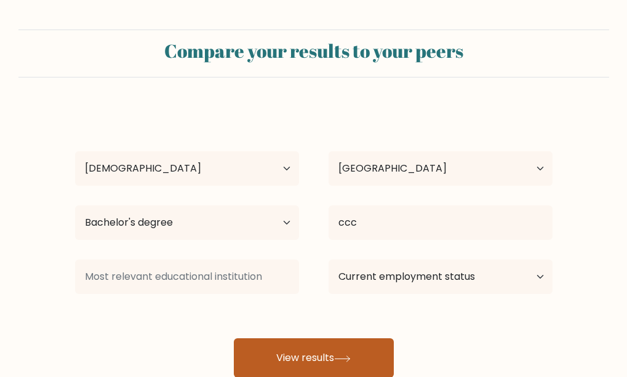
click at [326, 365] on button "View results" at bounding box center [314, 357] width 160 height 39
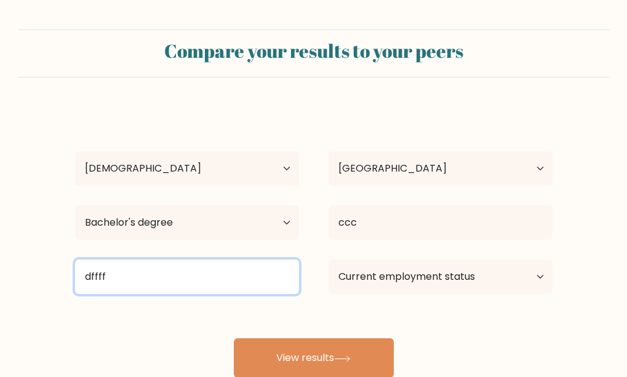
type input "dffff"
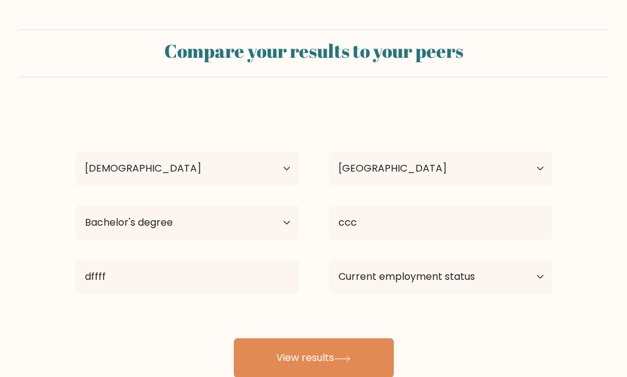
click at [319, 287] on div "Current employment status Employed Student Retired Other / prefer not to answer" at bounding box center [440, 277] width 253 height 44
click at [346, 286] on select "Current employment status Employed Student Retired Other / prefer not to answer" at bounding box center [441, 277] width 224 height 34
select select "student"
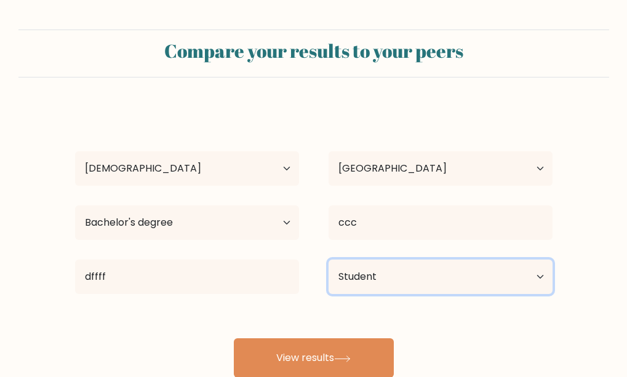
click at [329, 260] on select "Current employment status Employed Student Retired Other / prefer not to answer" at bounding box center [441, 277] width 224 height 34
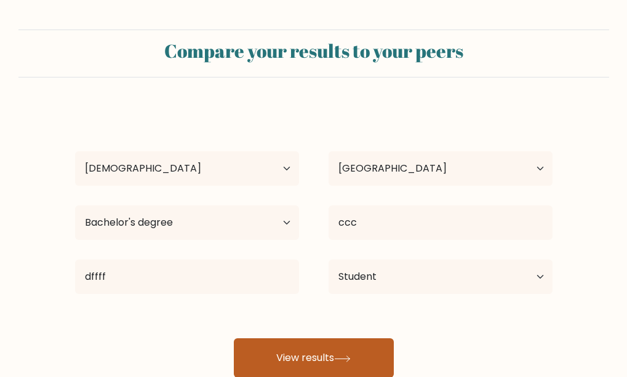
click at [342, 348] on button "View results" at bounding box center [314, 357] width 160 height 39
